Goal: Browse casually

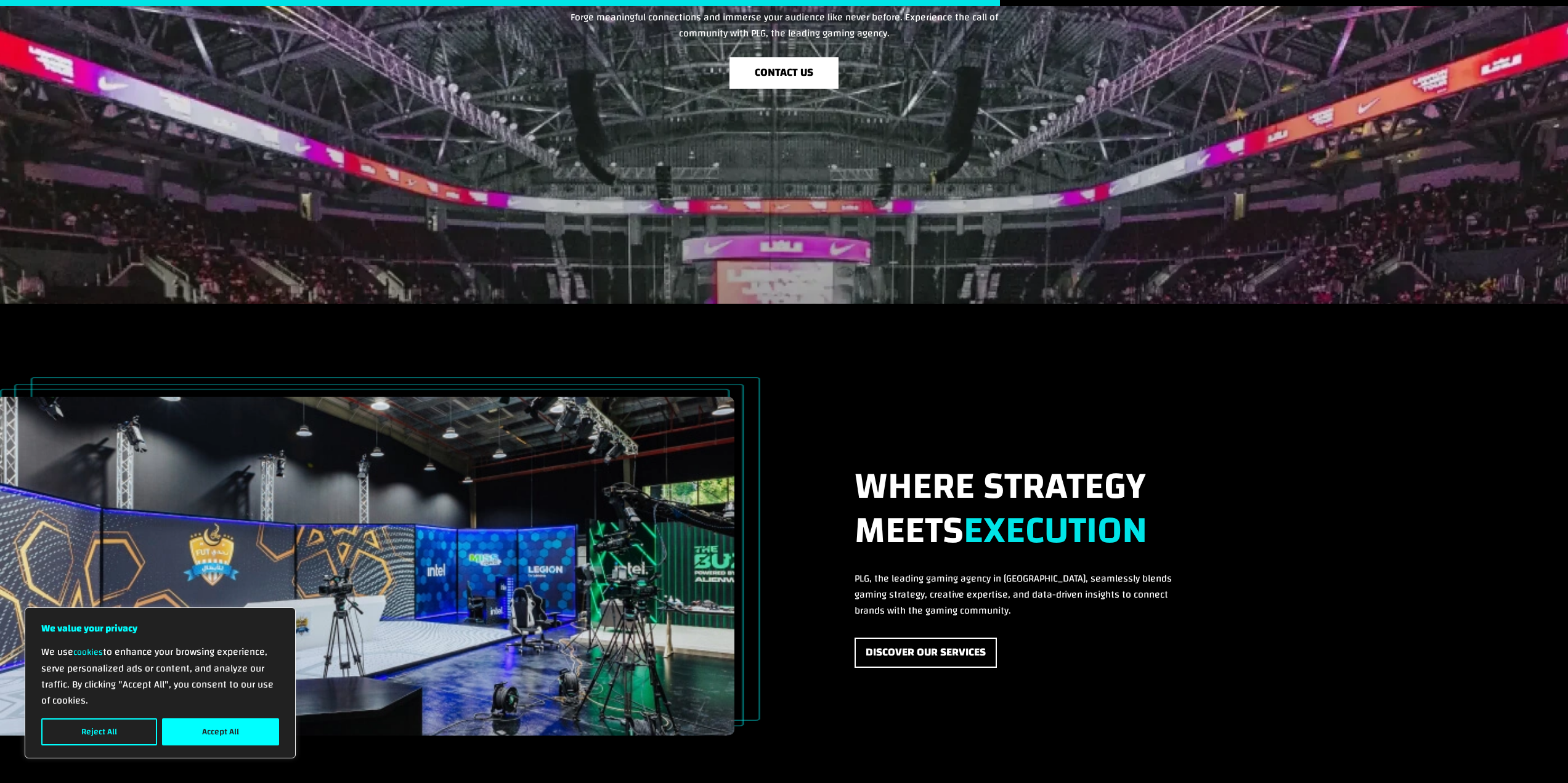
scroll to position [2795, 0]
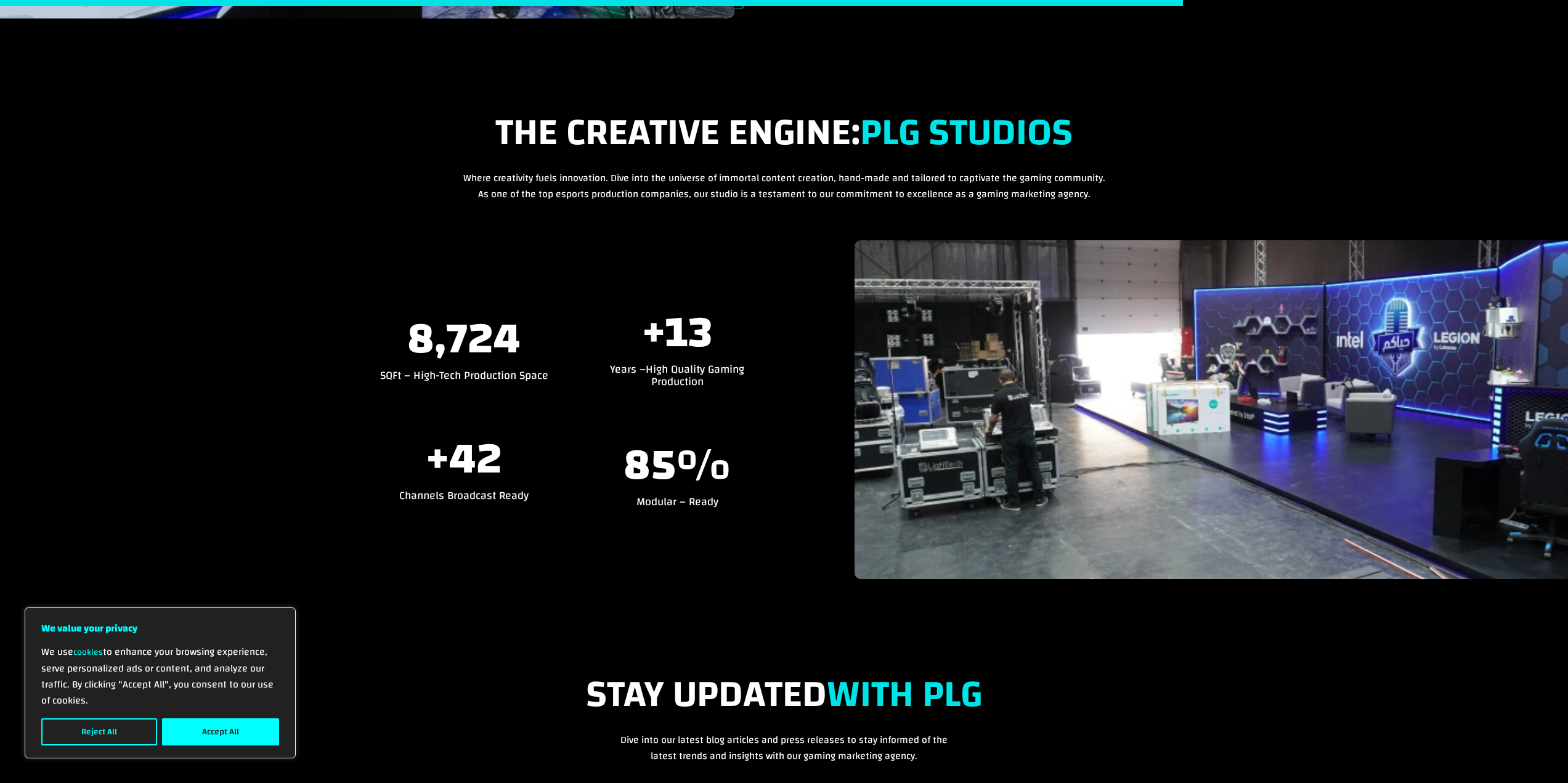
scroll to position [3104, 0]
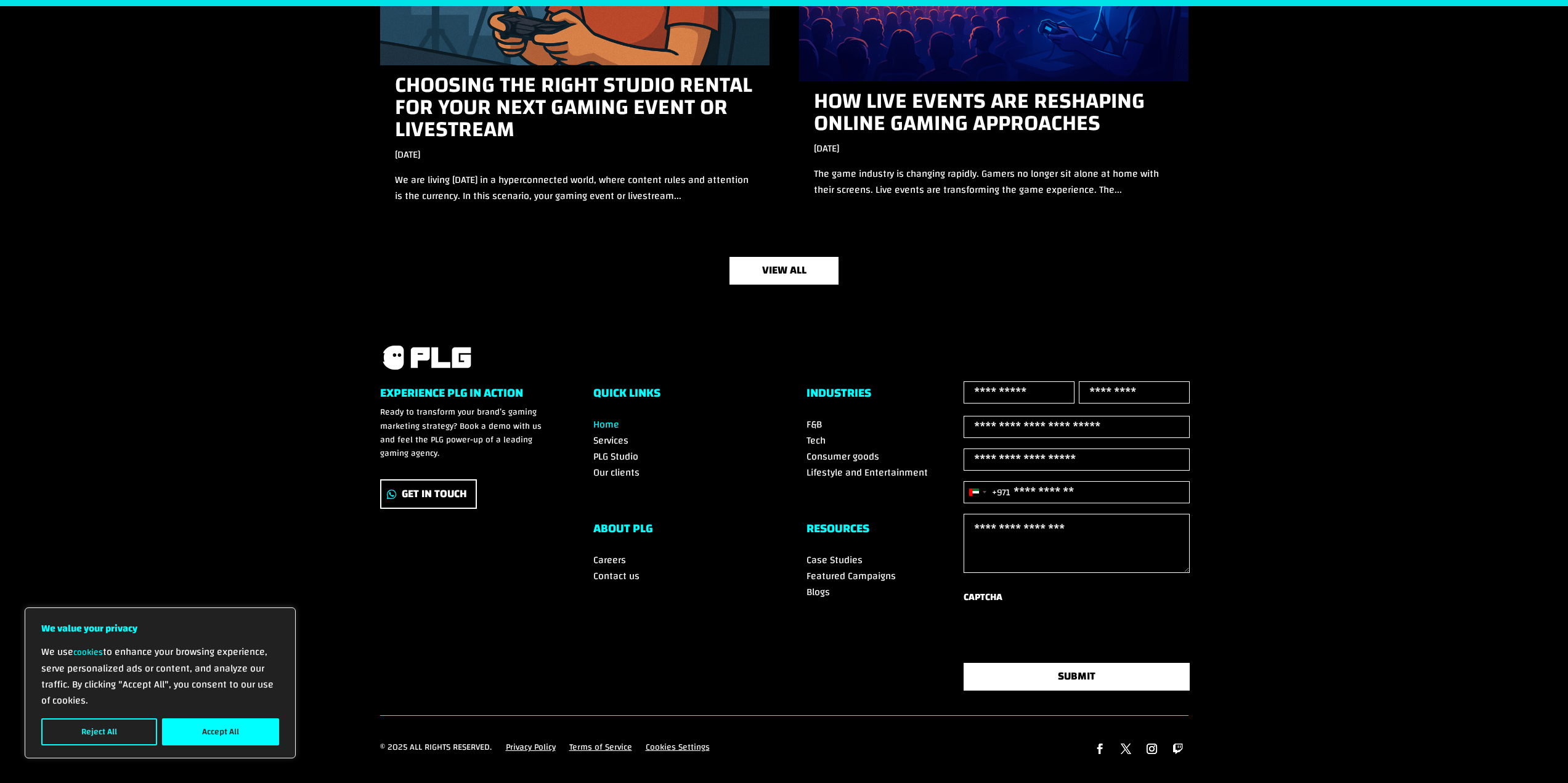
scroll to position [4084, 0]
